Goal: Information Seeking & Learning: Check status

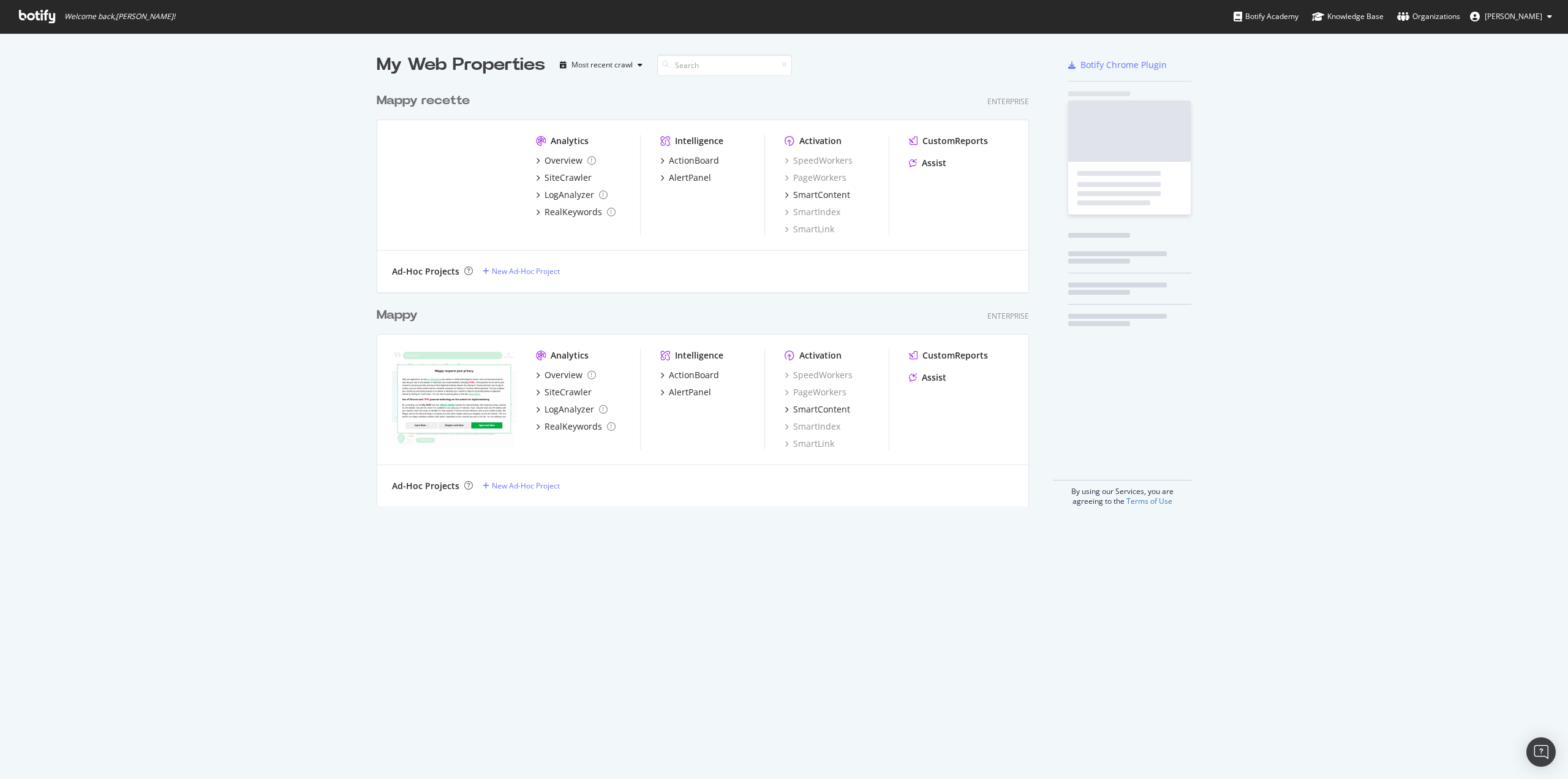
scroll to position [770, 1549]
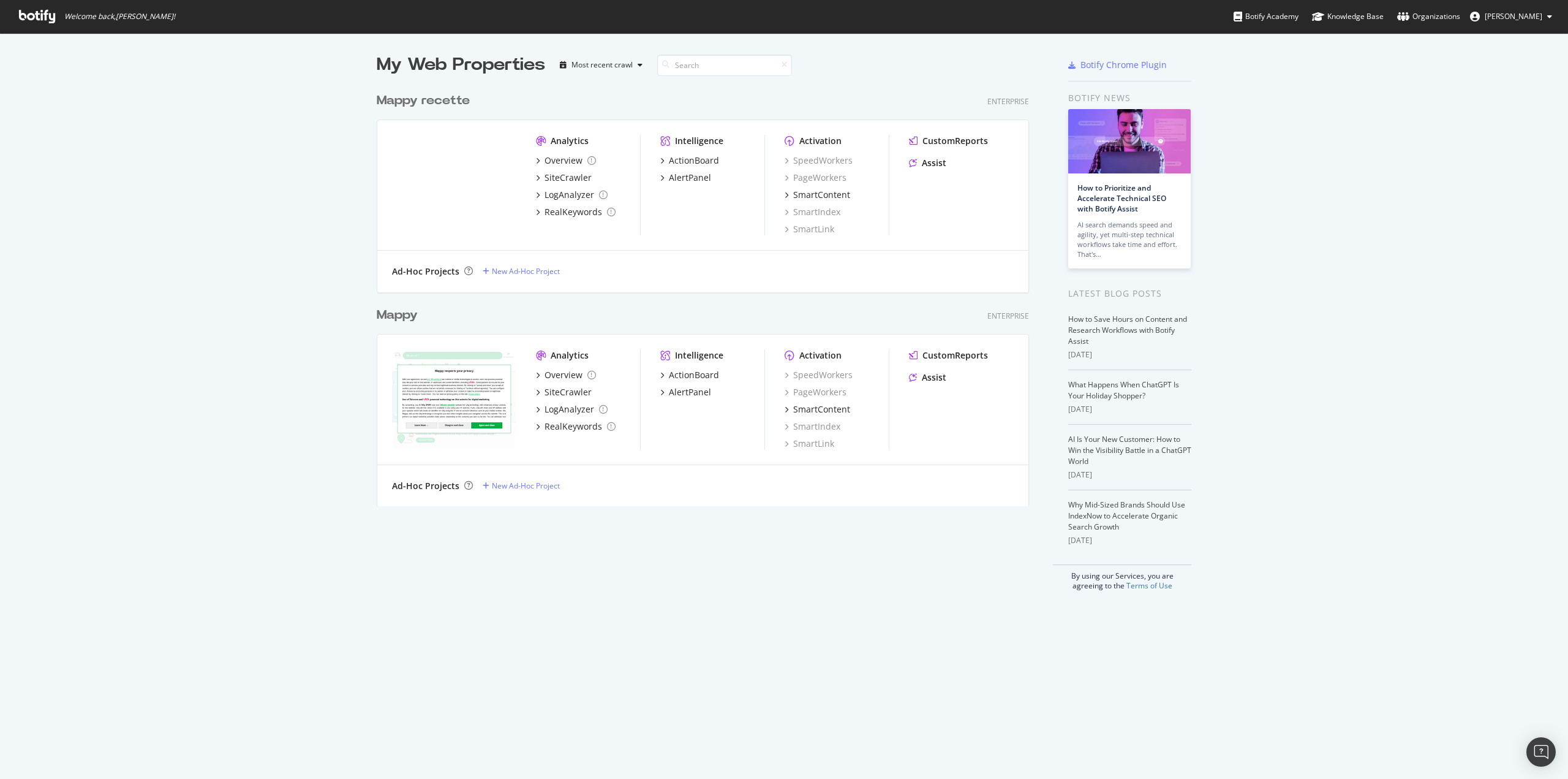
click at [557, 166] on div "Overview SiteCrawler LogAnalyzer RealKeywords" at bounding box center [588, 186] width 104 height 64
click at [557, 166] on div "Overview" at bounding box center [563, 160] width 38 height 12
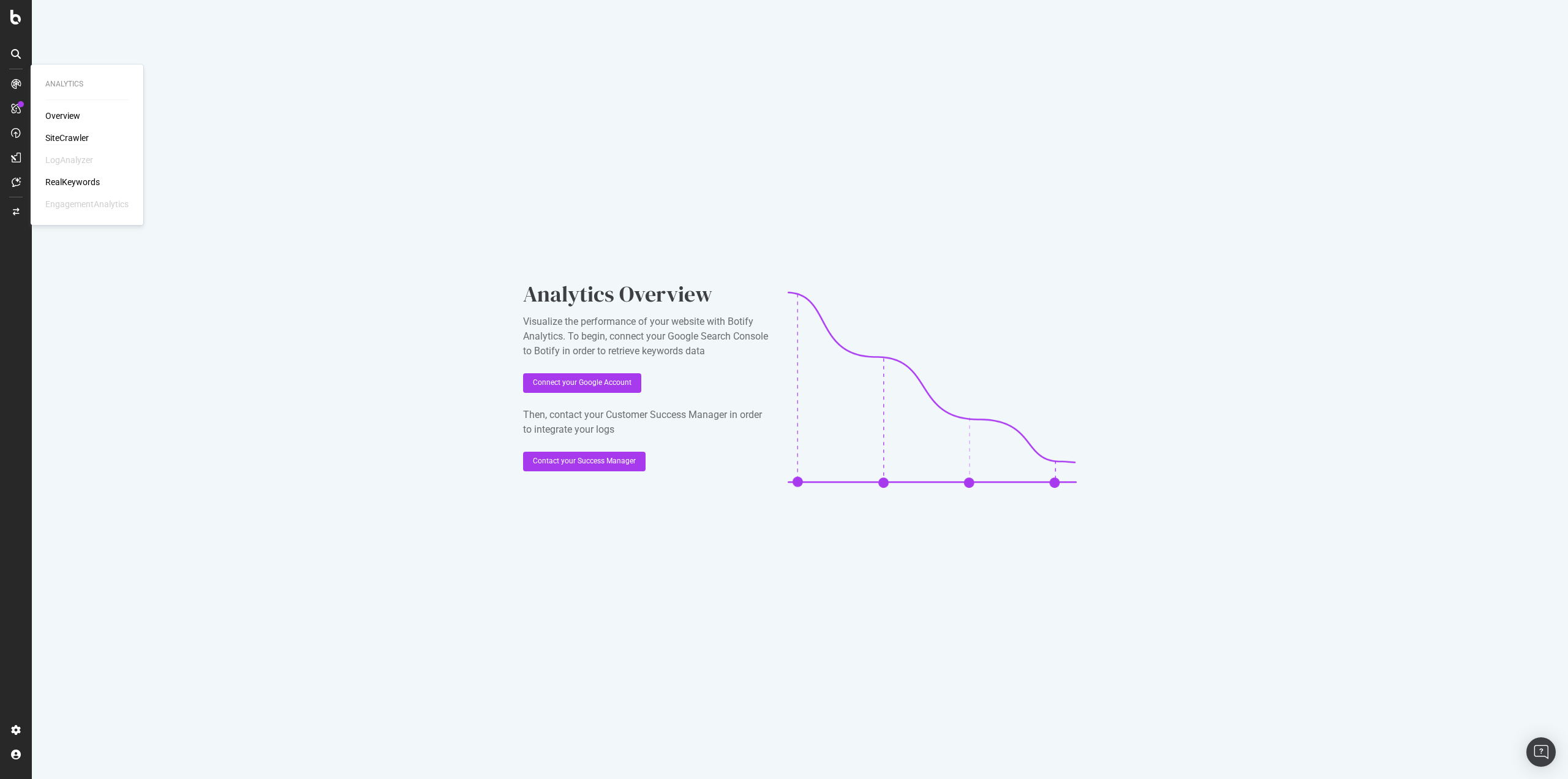
click at [62, 141] on div "SiteCrawler" at bounding box center [67, 137] width 44 height 12
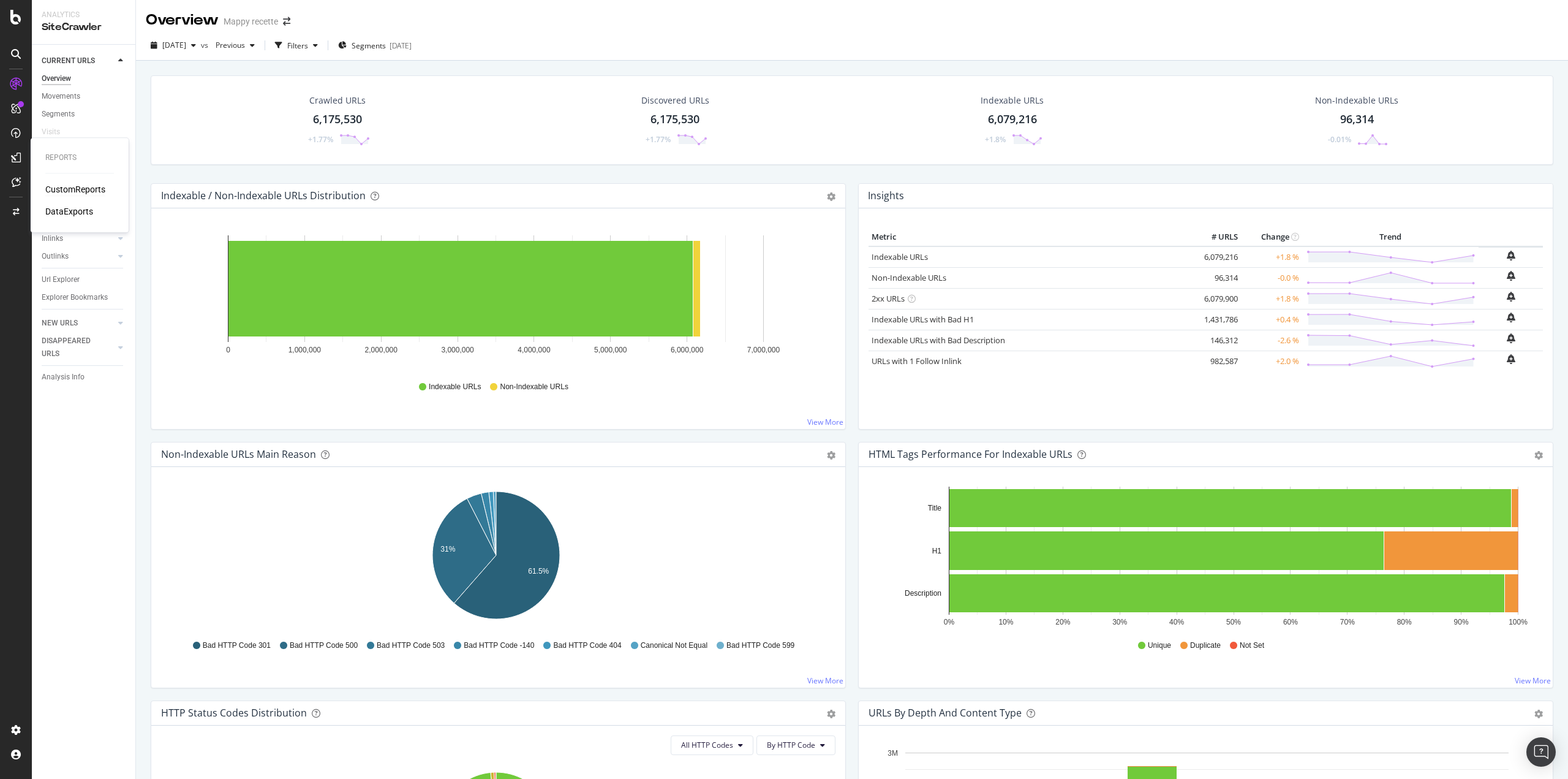
click at [62, 193] on div "CustomReports" at bounding box center [75, 189] width 60 height 12
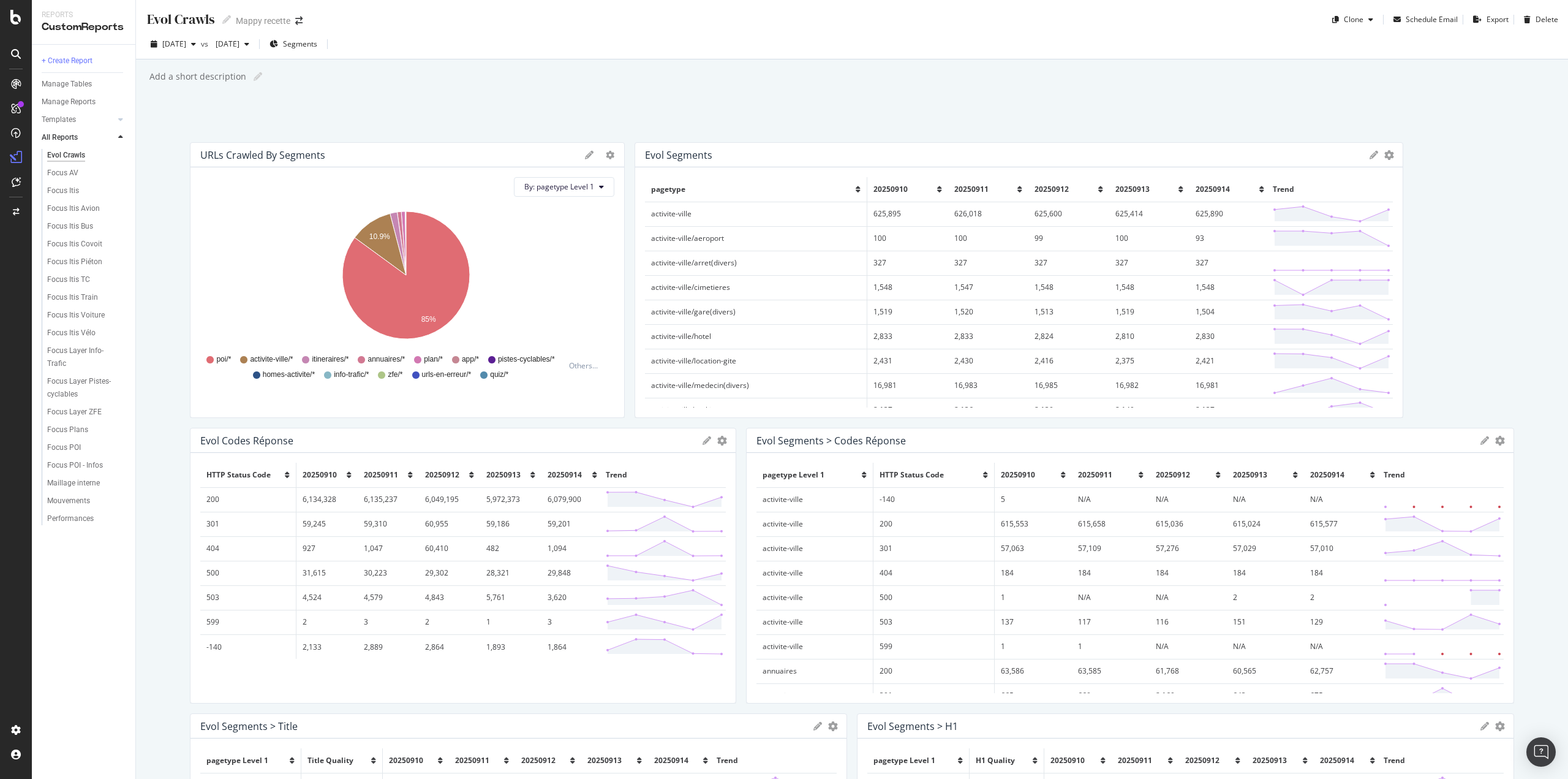
click at [1196, 190] on span "20250914" at bounding box center [1213, 189] width 34 height 10
